Goal: Navigation & Orientation: Find specific page/section

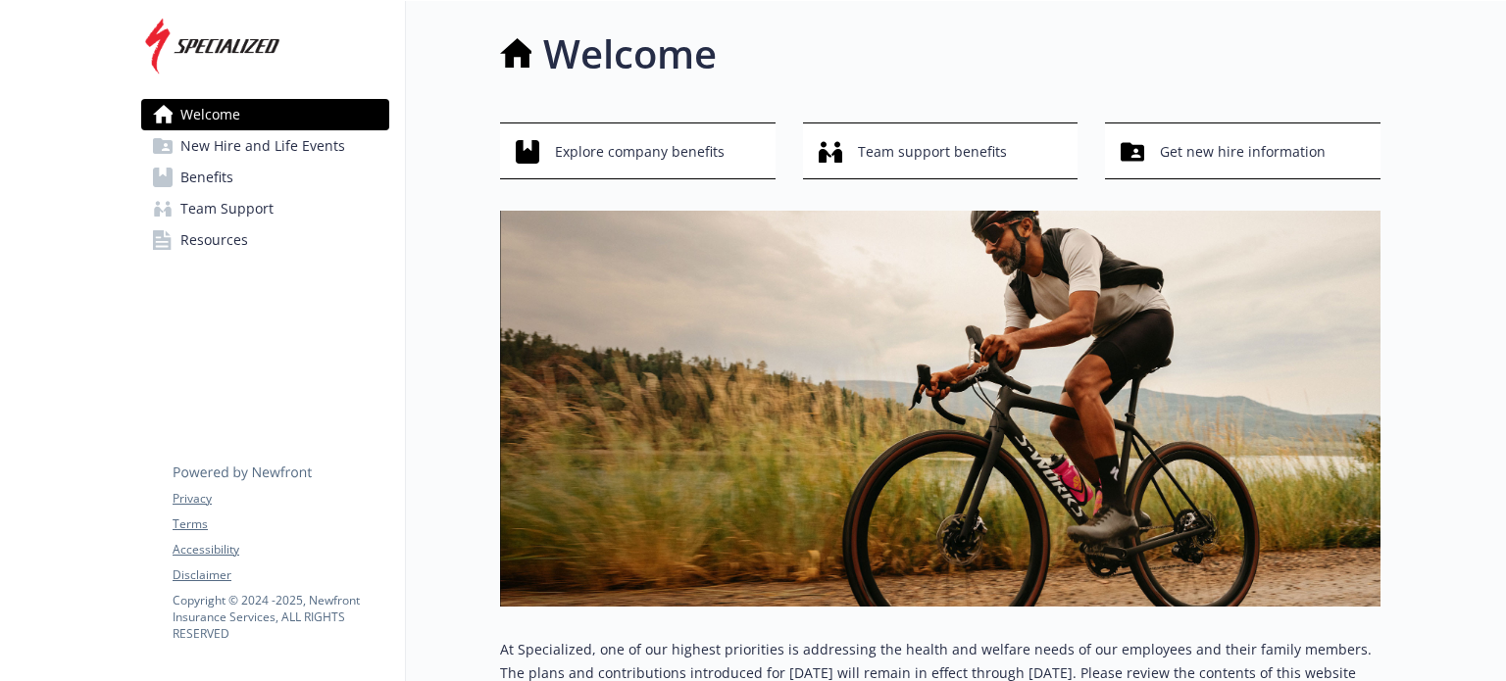
click at [199, 172] on span "Benefits" at bounding box center [206, 177] width 53 height 31
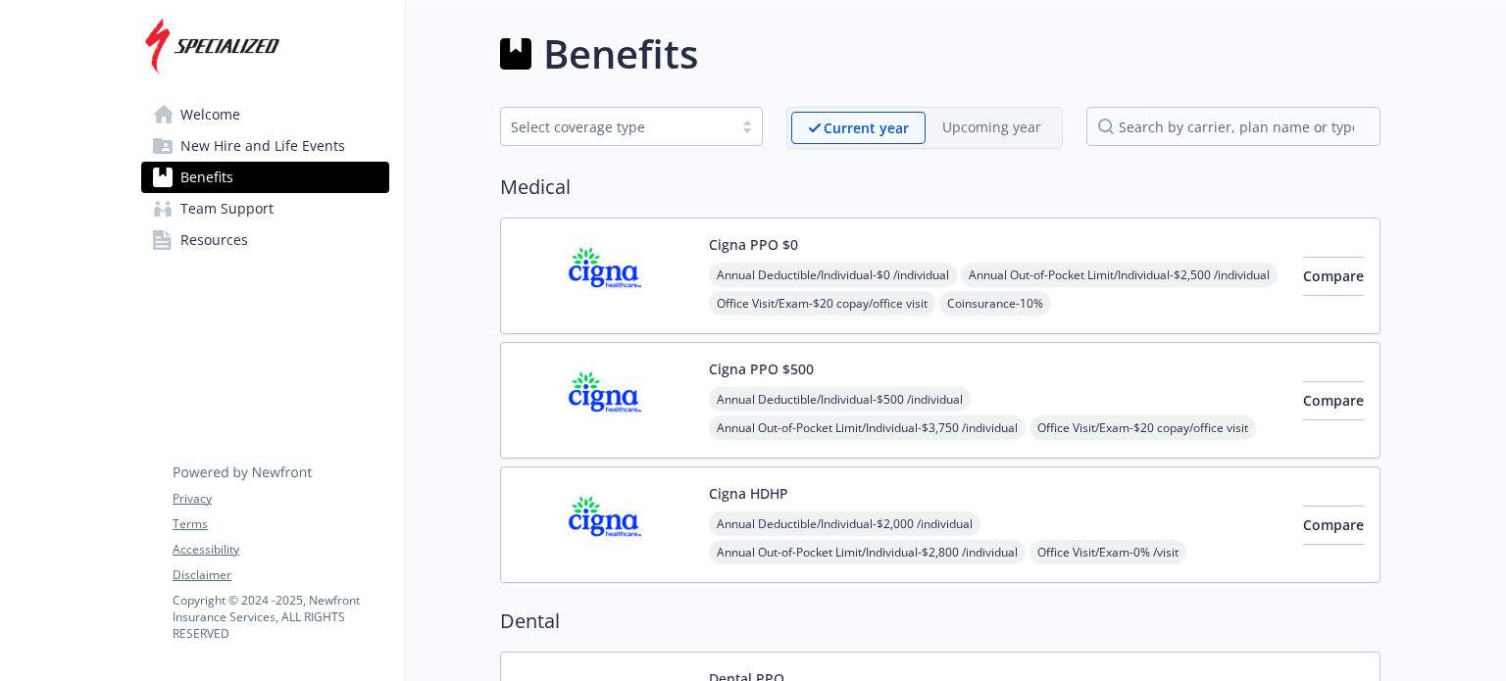
click at [201, 144] on span "New Hire and Life Events" at bounding box center [262, 145] width 165 height 31
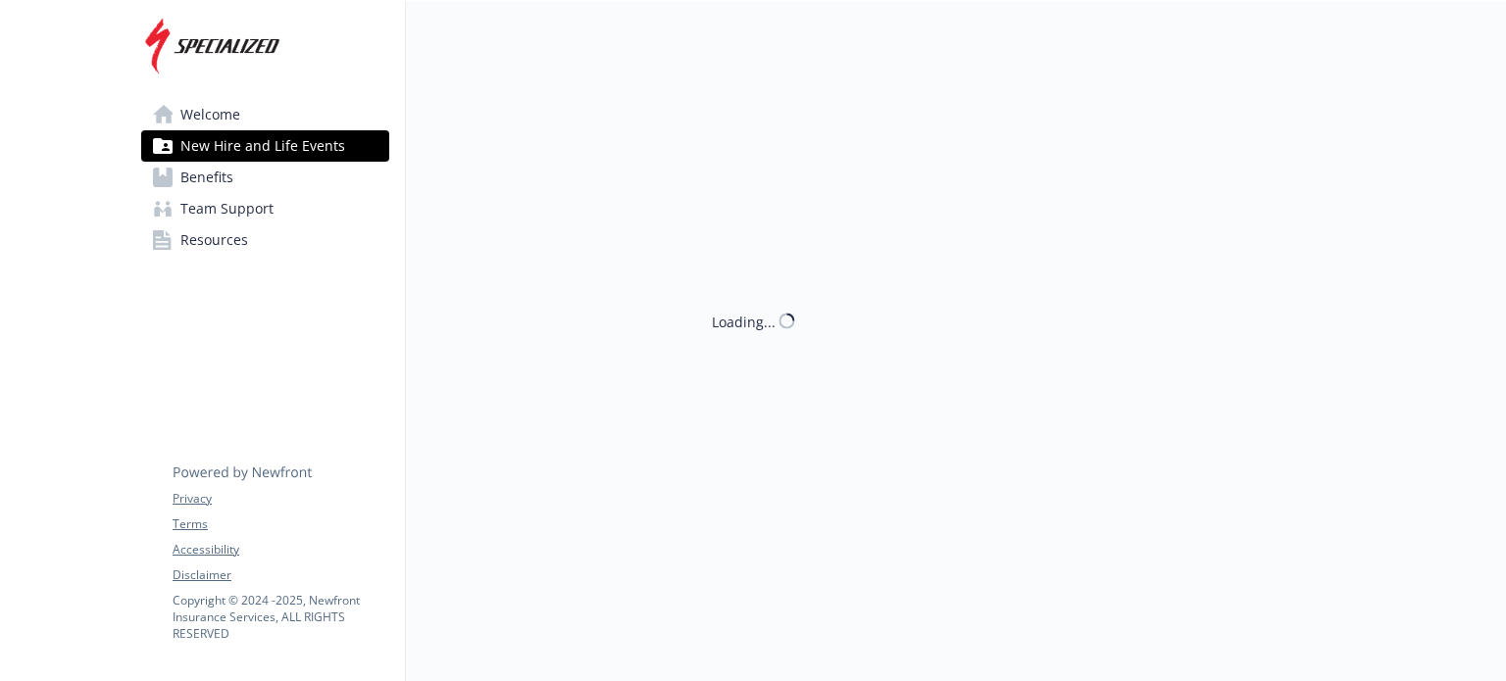
click at [201, 113] on span "Welcome" at bounding box center [210, 114] width 60 height 31
